Goal: Use online tool/utility: Use online tool/utility

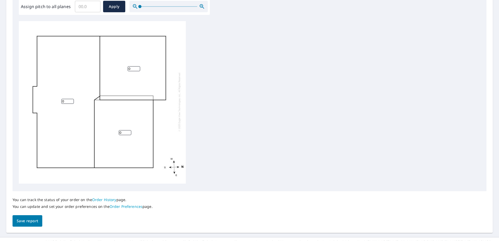
scroll to position [172, 0]
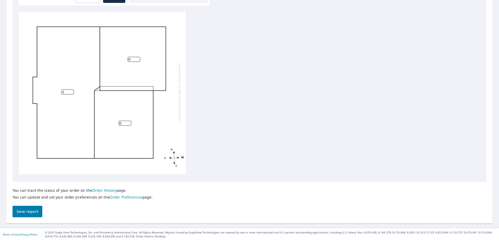
click at [71, 89] on input "1" at bounding box center [67, 91] width 13 height 5
click at [71, 89] on input "2" at bounding box center [67, 91] width 13 height 5
click at [71, 89] on input "3" at bounding box center [67, 91] width 13 height 5
type input "4"
click at [71, 89] on input "4" at bounding box center [67, 91] width 13 height 5
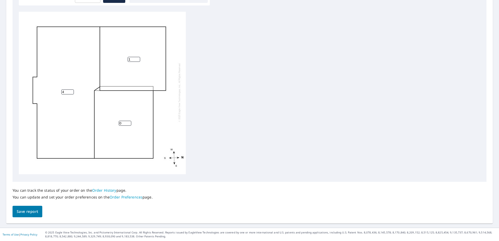
click at [137, 57] on input "1" at bounding box center [134, 59] width 13 height 5
click at [137, 57] on input "2" at bounding box center [134, 59] width 13 height 5
click at [137, 57] on input "3" at bounding box center [134, 59] width 13 height 5
type input "4"
click at [137, 57] on input "4" at bounding box center [134, 59] width 13 height 5
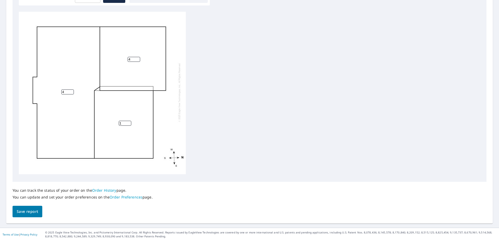
click at [129, 121] on input "1" at bounding box center [125, 123] width 13 height 5
click at [129, 121] on input "2" at bounding box center [125, 123] width 13 height 5
click at [129, 121] on input "3" at bounding box center [125, 123] width 13 height 5
type input "4"
click at [129, 121] on input "4" at bounding box center [125, 123] width 13 height 5
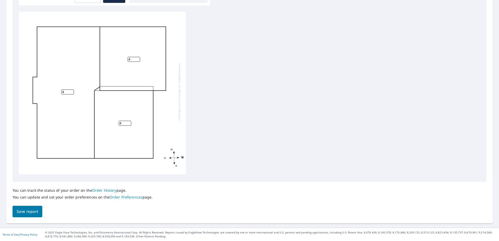
click at [33, 212] on span "Save report" at bounding box center [27, 211] width 21 height 7
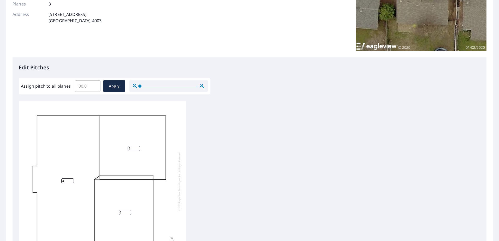
scroll to position [0, 0]
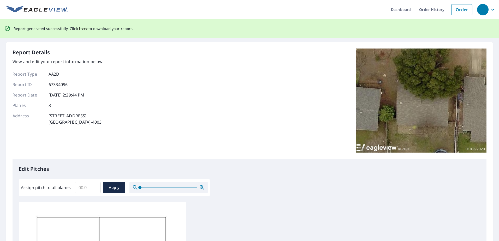
click at [82, 28] on span "here" at bounding box center [83, 28] width 9 height 7
